Goal: Task Accomplishment & Management: Complete application form

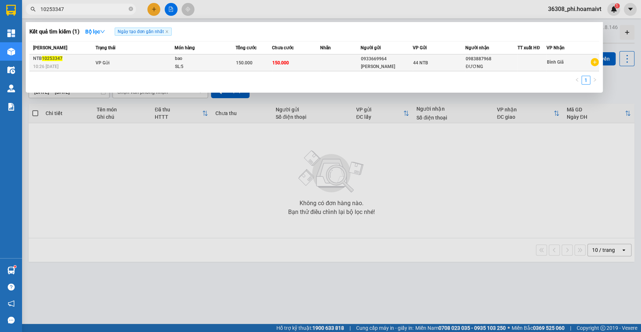
type input "10253347"
click at [200, 63] on div "SL: 5" at bounding box center [202, 67] width 55 height 8
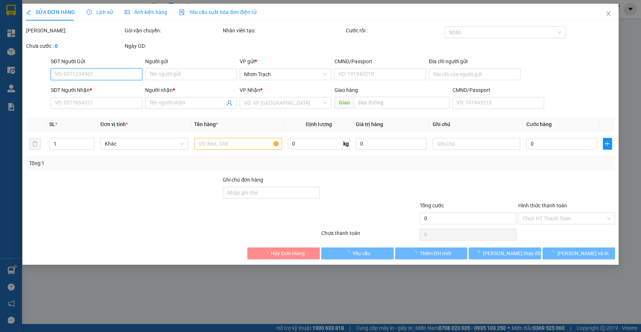
type input "0933669964"
type input "[PERSON_NAME]"
type input "284 CMT8"
type input "0983887968"
type input "ĐƯƠNG"
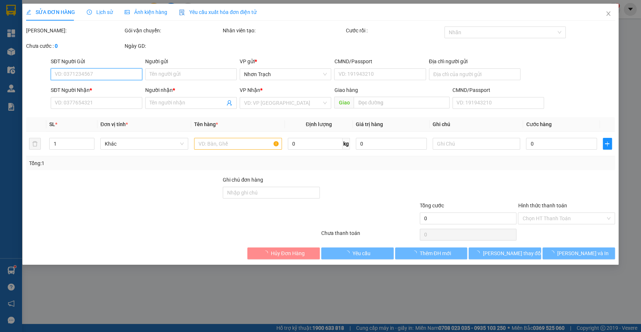
type input "150.000"
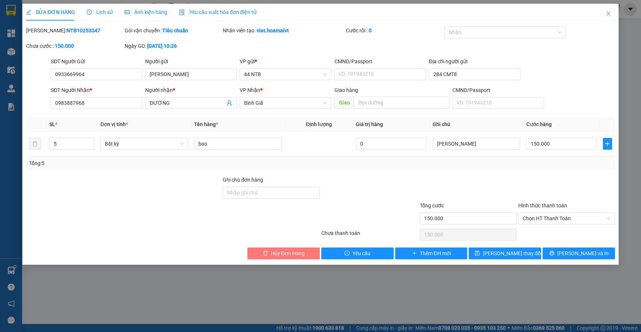
click at [271, 252] on span "Hủy Đơn Hàng" at bounding box center [288, 253] width 34 height 8
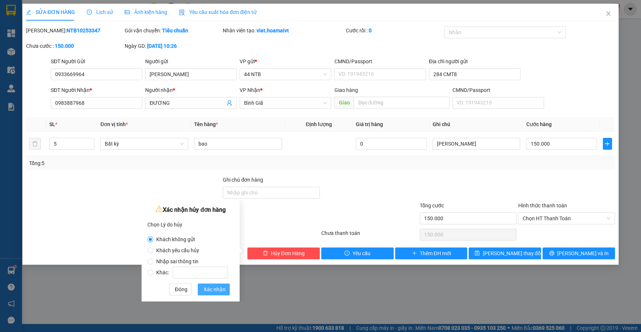
click at [218, 289] on span "Xác nhận" at bounding box center [215, 289] width 22 height 8
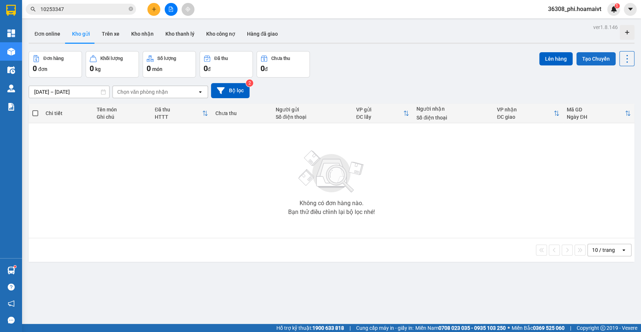
click at [594, 57] on button "Tạo Chuyến" at bounding box center [595, 58] width 39 height 13
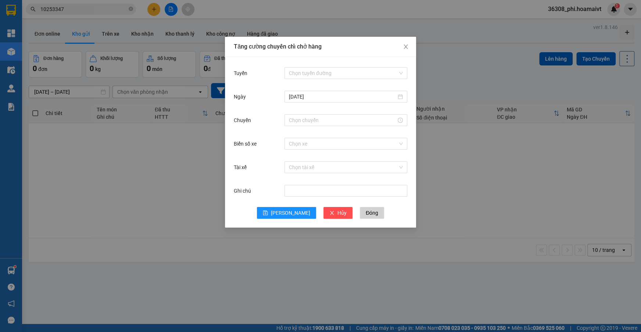
click at [329, 83] on div "Tuyến Chọn tuyến đường" at bounding box center [320, 78] width 173 height 24
click at [329, 73] on input "Tuyến" at bounding box center [343, 73] width 109 height 11
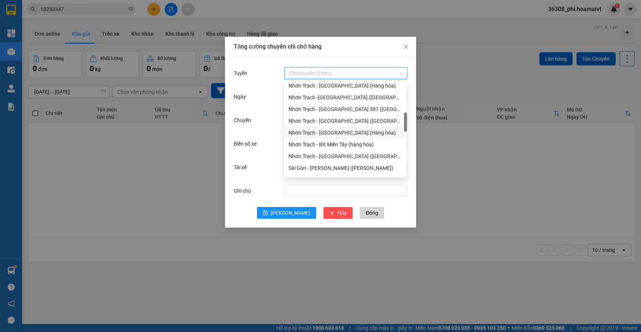
click at [324, 124] on div "Nhơn Trạch - [GEOGRAPHIC_DATA] ([GEOGRAPHIC_DATA])" at bounding box center [345, 121] width 114 height 8
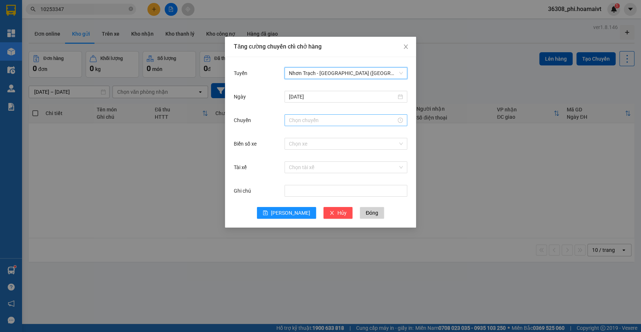
click at [315, 114] on div at bounding box center [345, 120] width 123 height 15
click at [308, 123] on input "Chuyến" at bounding box center [342, 120] width 107 height 8
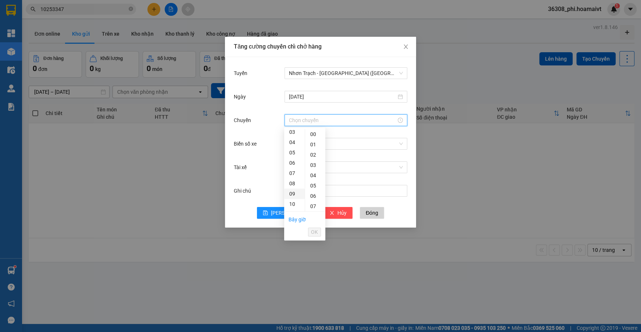
drag, startPoint x: 290, startPoint y: 183, endPoint x: 295, endPoint y: 181, distance: 4.9
click at [290, 183] on div "08" at bounding box center [294, 183] width 21 height 10
type input "08:00"
click at [312, 137] on div "00" at bounding box center [315, 134] width 20 height 10
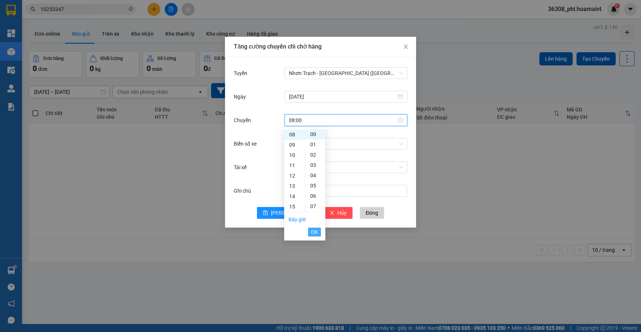
click at [312, 229] on span "OK" at bounding box center [314, 232] width 7 height 8
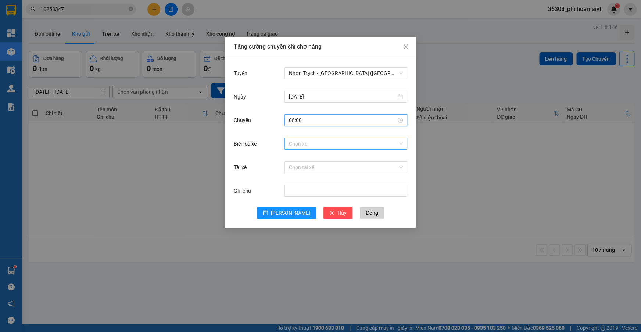
click at [316, 144] on input "Biển số xe" at bounding box center [343, 143] width 109 height 11
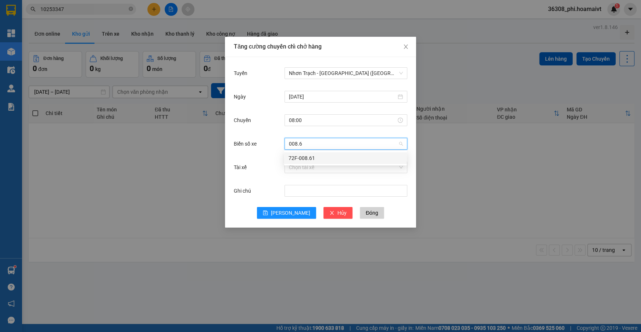
type input "008.61"
click at [298, 159] on div "72F-008.61" at bounding box center [345, 158] width 114 height 8
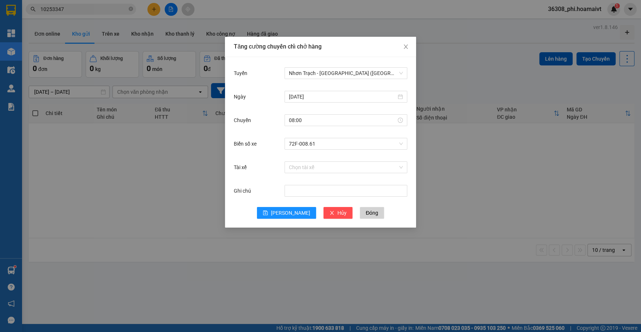
click at [286, 220] on div "Tuyến Nhơn Trạch - [GEOGRAPHIC_DATA] ([GEOGRAPHIC_DATA]) [DATE] [GEOGRAPHIC_DAT…" at bounding box center [320, 142] width 191 height 171
click at [286, 213] on span "[PERSON_NAME]" at bounding box center [290, 213] width 39 height 8
click at [402, 50] on span "Close" at bounding box center [405, 47] width 21 height 21
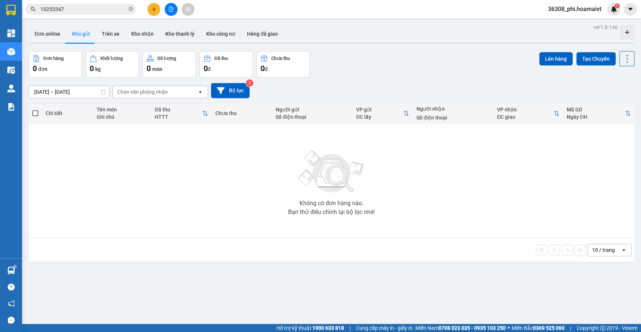
click at [155, 8] on icon "plus" at bounding box center [153, 9] width 5 height 5
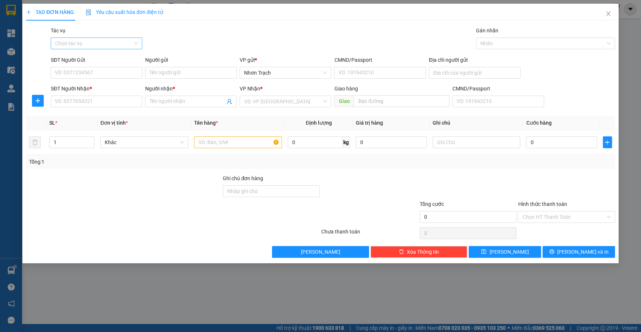
click at [70, 45] on input "Tác vụ" at bounding box center [94, 43] width 78 height 11
click at [73, 62] on div "Nhập hàng lên xe" at bounding box center [96, 58] width 83 height 8
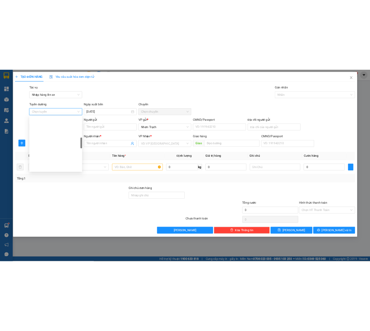
scroll to position [200, 0]
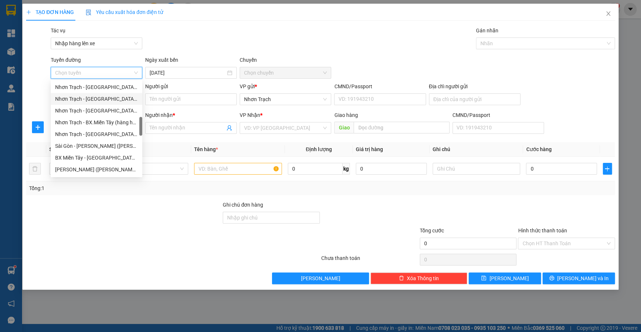
click at [100, 103] on div "Nhơn Trạch - [GEOGRAPHIC_DATA] ([GEOGRAPHIC_DATA])" at bounding box center [96, 99] width 91 height 12
type input "[DATE]"
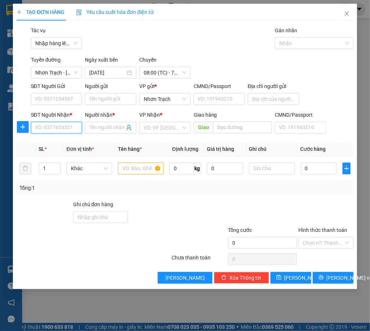
drag, startPoint x: 55, startPoint y: 130, endPoint x: 77, endPoint y: 124, distance: 22.7
click at [55, 129] on input "SĐT Người Nhận *" at bounding box center [56, 128] width 51 height 12
type input "0909810001"
click at [103, 126] on input "Người nhận *" at bounding box center [106, 128] width 35 height 8
type input "TÀI"
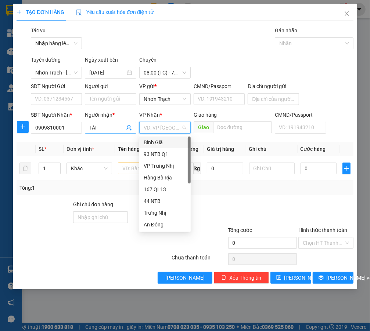
type input "A"
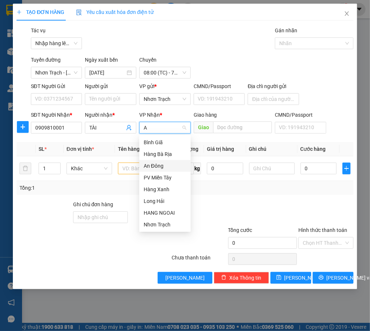
click at [153, 168] on div "An Đông" at bounding box center [165, 166] width 43 height 8
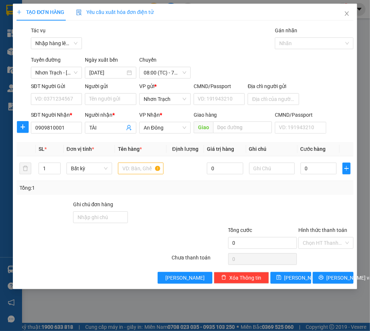
click at [323, 259] on div "Chọn HT Thanh Toán" at bounding box center [326, 259] width 56 height 15
click at [140, 169] on input "text" at bounding box center [141, 169] width 46 height 12
type input "1 HỘP"
click at [319, 173] on input "0" at bounding box center [319, 169] width 36 height 12
type input "3"
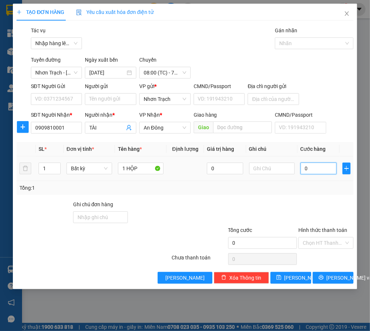
type input "3"
type input "30"
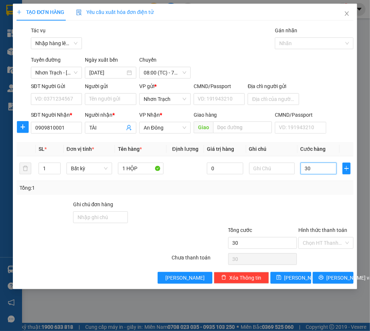
type input "300"
type input "3.000"
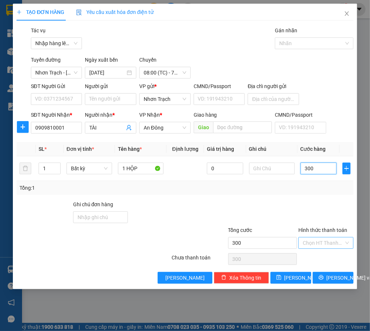
type input "3.000"
type input "30.000"
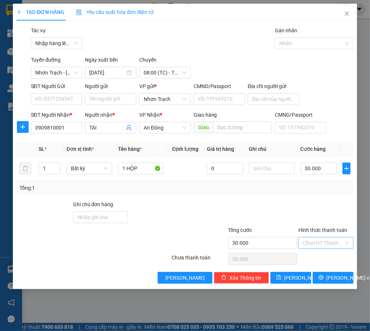
click at [317, 245] on input "Hình thức thanh toán" at bounding box center [323, 243] width 41 height 11
click at [313, 256] on div "Tại văn phòng" at bounding box center [326, 258] width 46 height 8
type input "0"
click at [289, 277] on button "[PERSON_NAME]" at bounding box center [290, 278] width 41 height 12
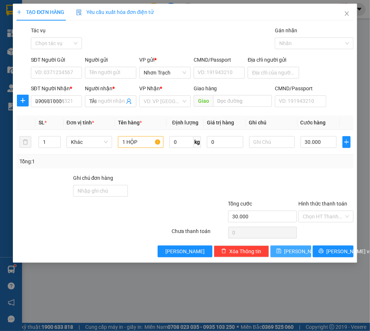
type input "0"
